Goal: Information Seeking & Learning: Learn about a topic

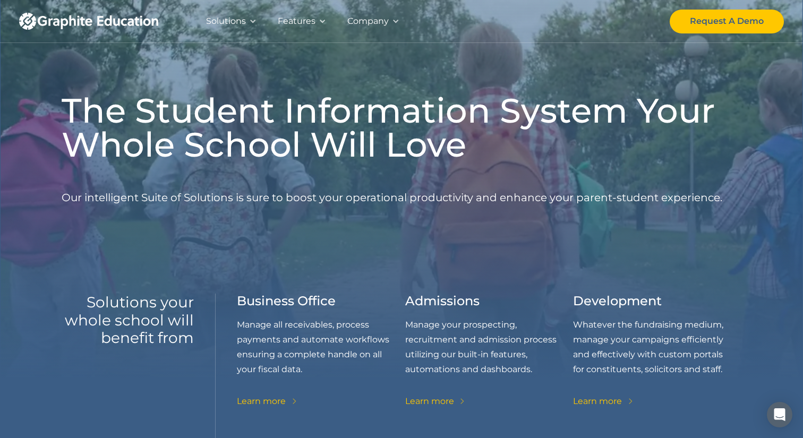
click at [385, 24] on div "Company" at bounding box center [367, 21] width 41 height 15
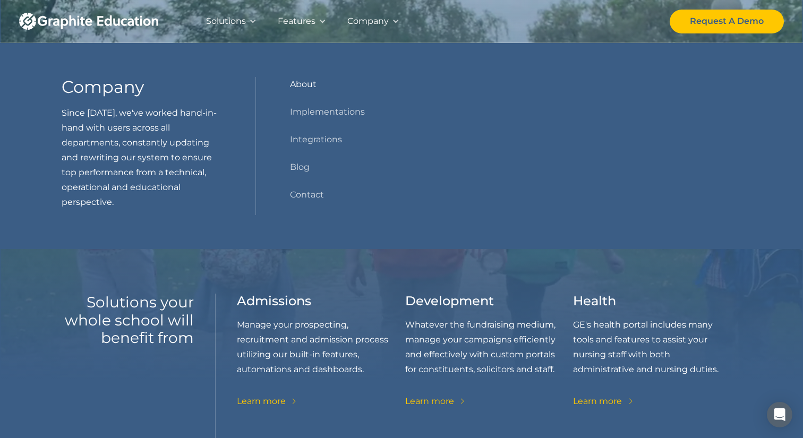
click at [306, 83] on link "About" at bounding box center [303, 84] width 27 height 15
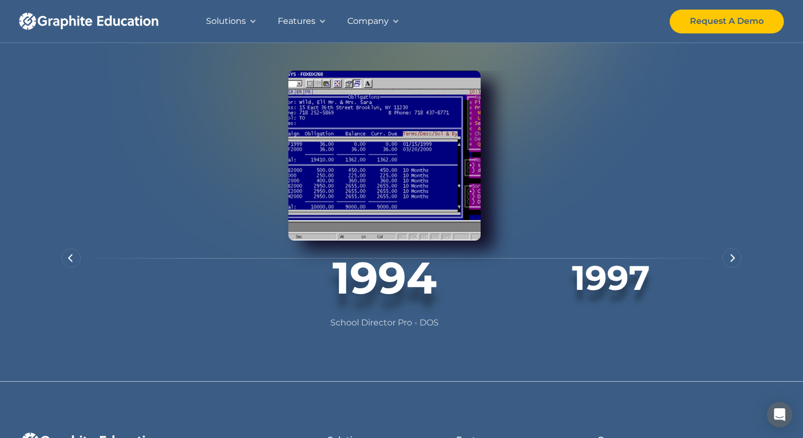
scroll to position [694, 0]
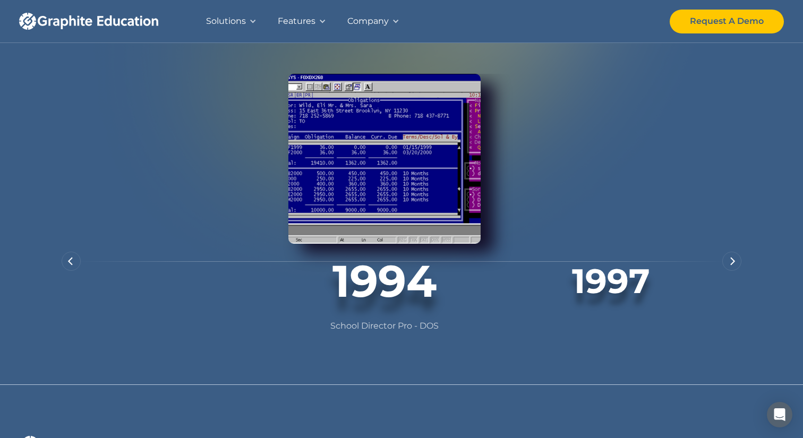
click at [730, 271] on div "next slide" at bounding box center [731, 261] width 19 height 19
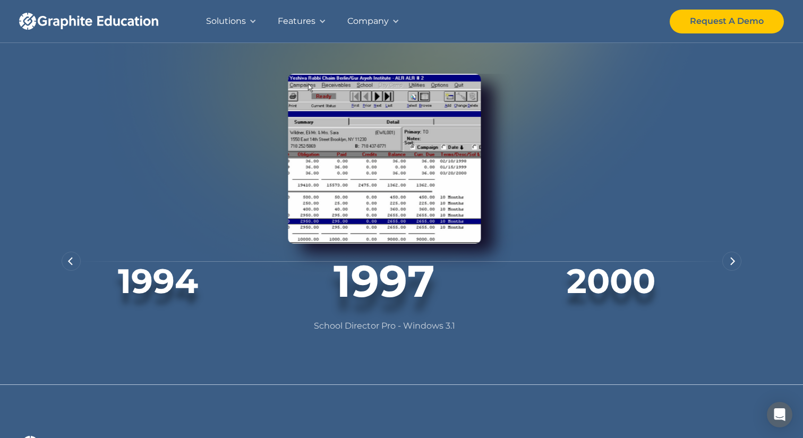
click at [730, 266] on img "next slide" at bounding box center [732, 261] width 5 height 8
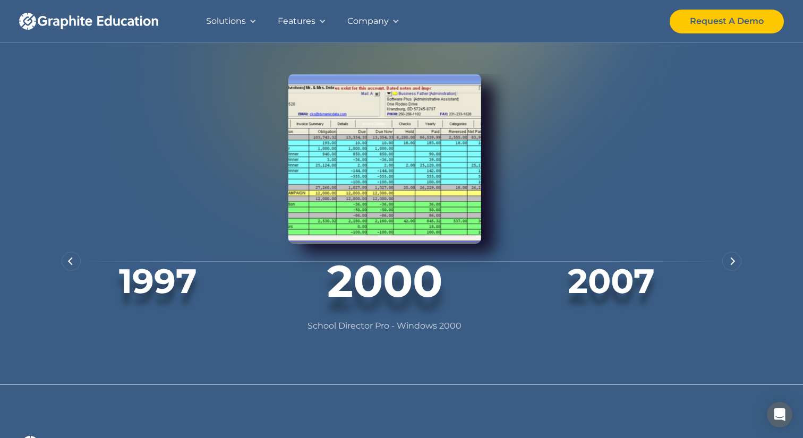
click at [730, 266] on img "next slide" at bounding box center [732, 261] width 5 height 8
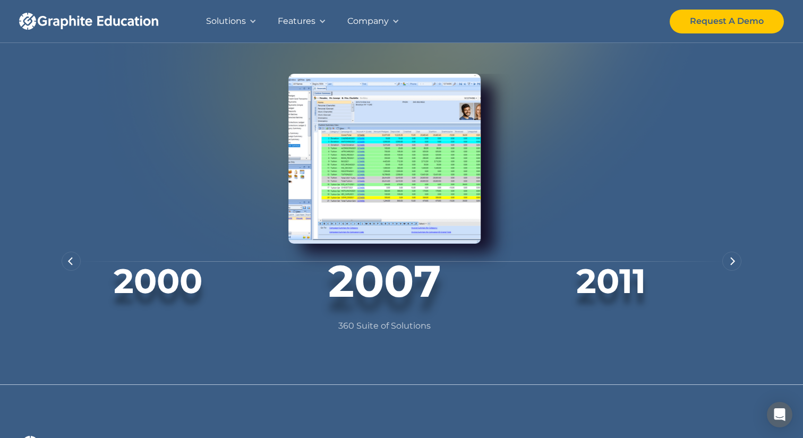
click at [730, 266] on img "next slide" at bounding box center [732, 261] width 5 height 8
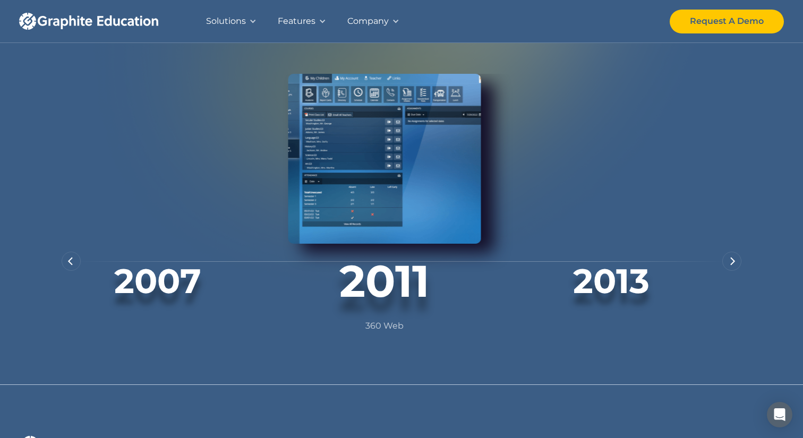
click at [730, 266] on img "next slide" at bounding box center [732, 261] width 5 height 8
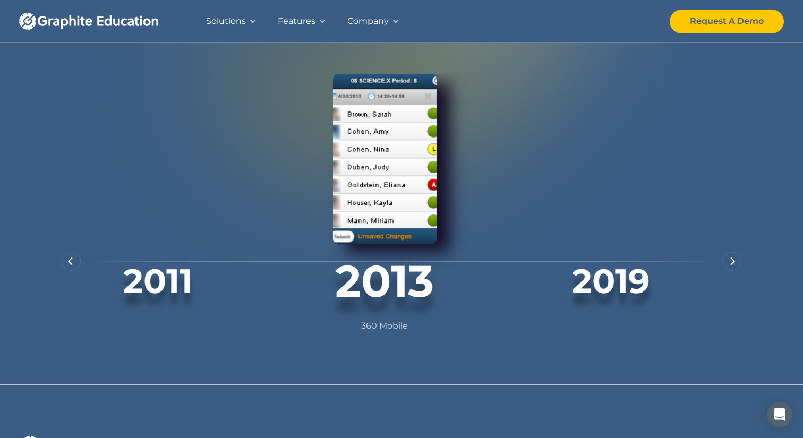
click at [730, 266] on img "next slide" at bounding box center [732, 261] width 5 height 8
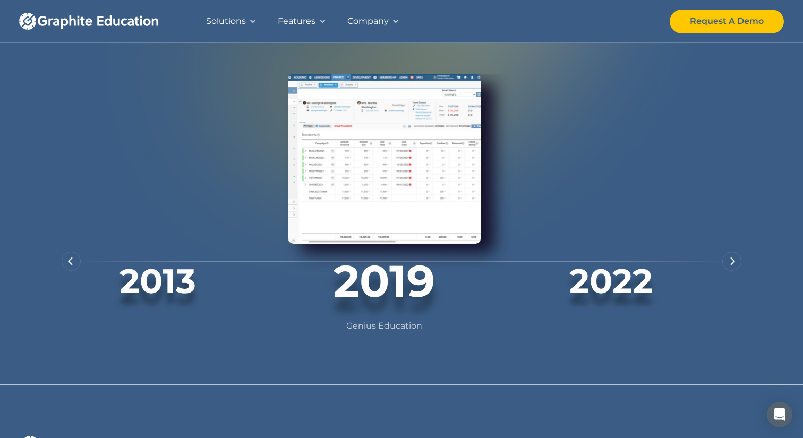
click at [731, 266] on img "next slide" at bounding box center [732, 261] width 5 height 8
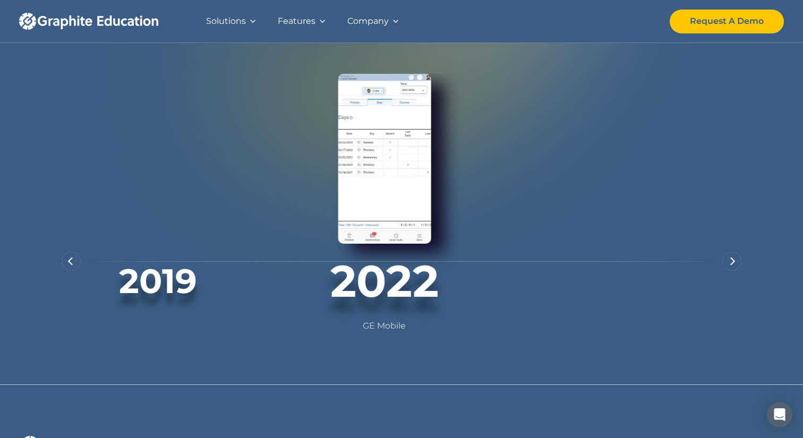
click at [731, 266] on img "next slide" at bounding box center [732, 261] width 5 height 8
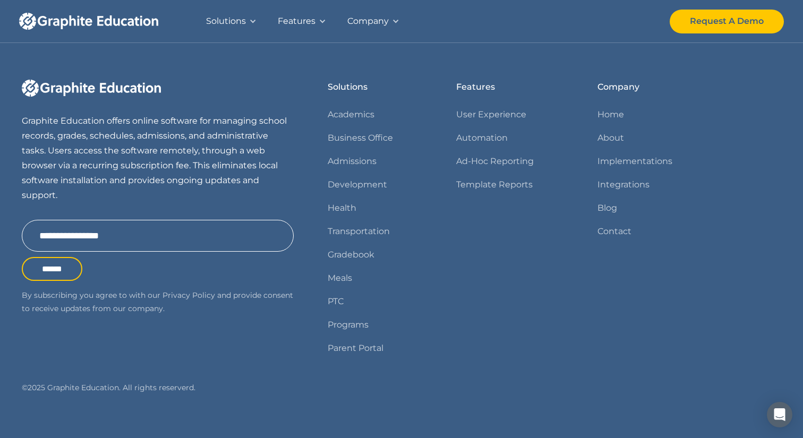
scroll to position [1052, 0]
